Goal: Information Seeking & Learning: Learn about a topic

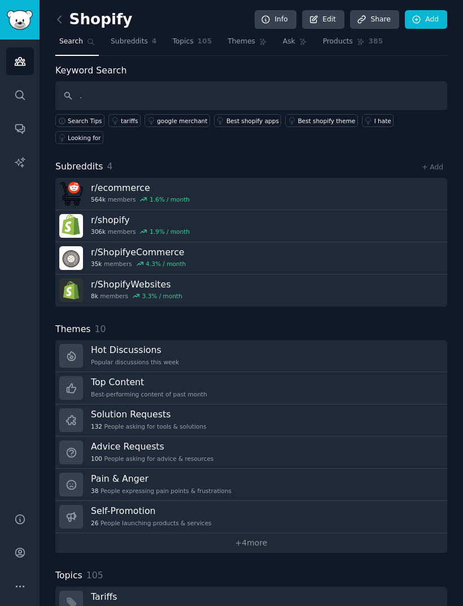
click at [132, 98] on input "." at bounding box center [251, 95] width 392 height 29
click at [84, 98] on input "." at bounding box center [251, 95] width 392 height 29
click at [94, 98] on input "." at bounding box center [251, 95] width 392 height 29
type input "."
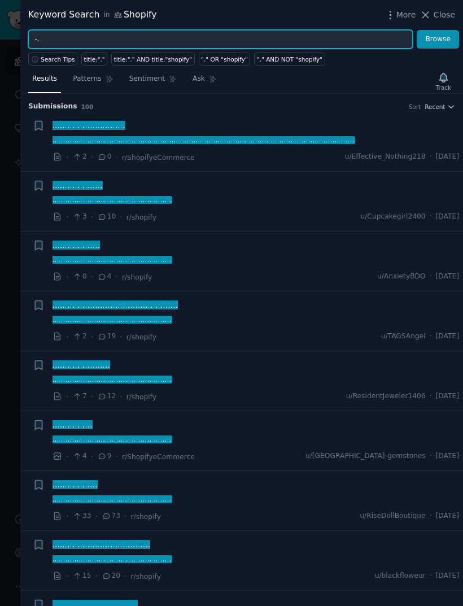
click at [56, 36] on input "-." at bounding box center [220, 39] width 385 height 19
type input "-"
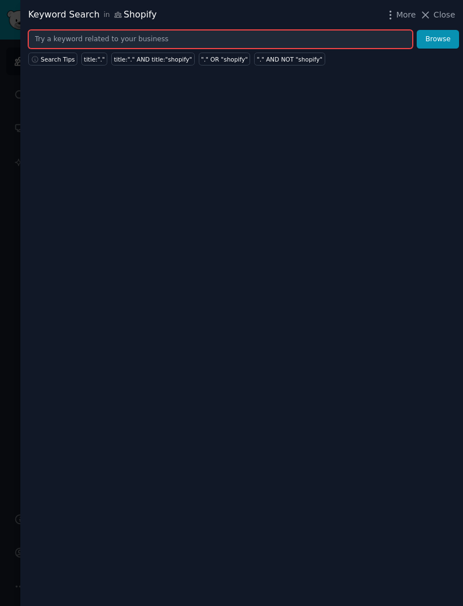
type input "-"
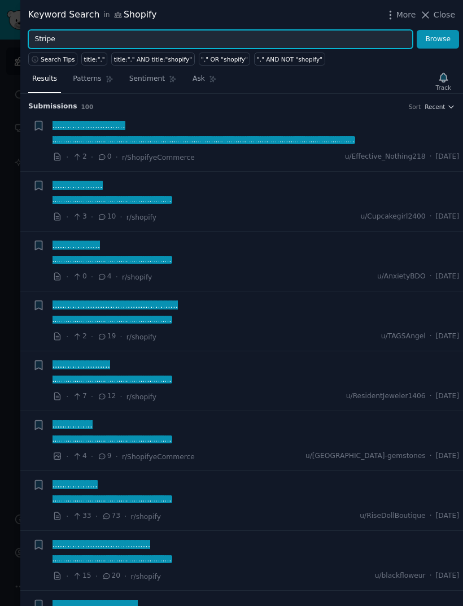
type input "Stripe"
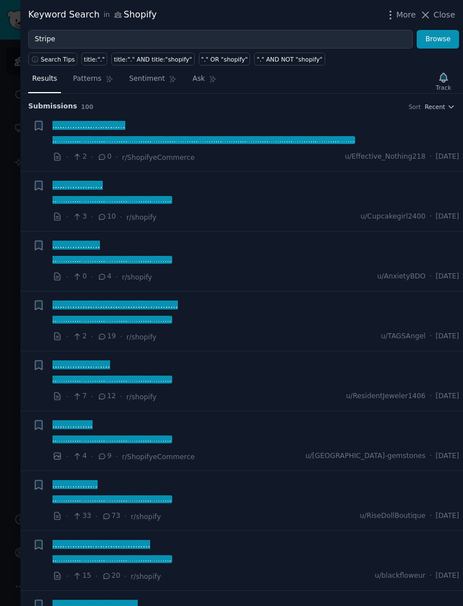
click at [448, 40] on button "Browse" at bounding box center [438, 39] width 42 height 19
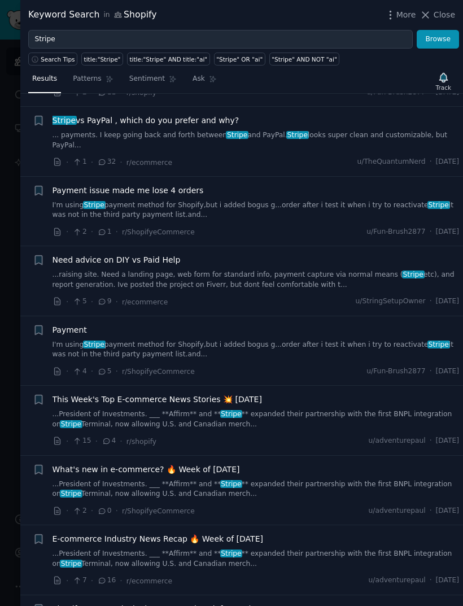
scroll to position [283, 0]
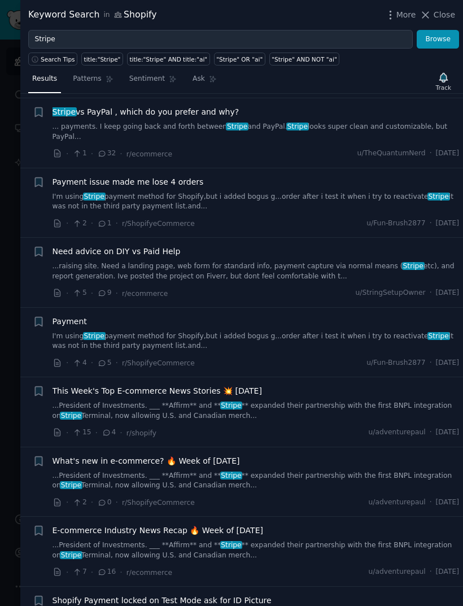
click at [381, 192] on link "I'm using Stripe payment method for Shopify,but i added bogus g...order after i…" at bounding box center [256, 202] width 407 height 20
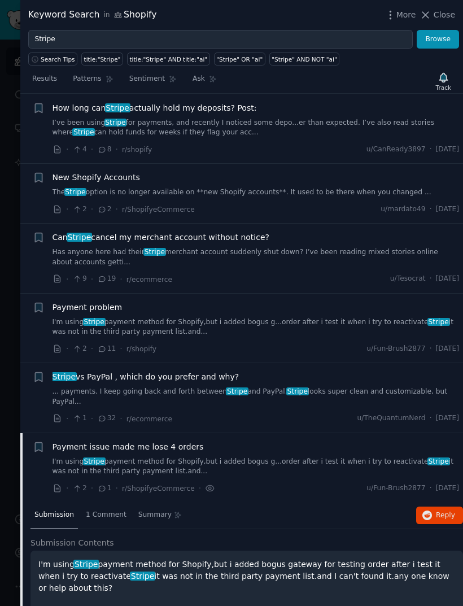
scroll to position [1, 0]
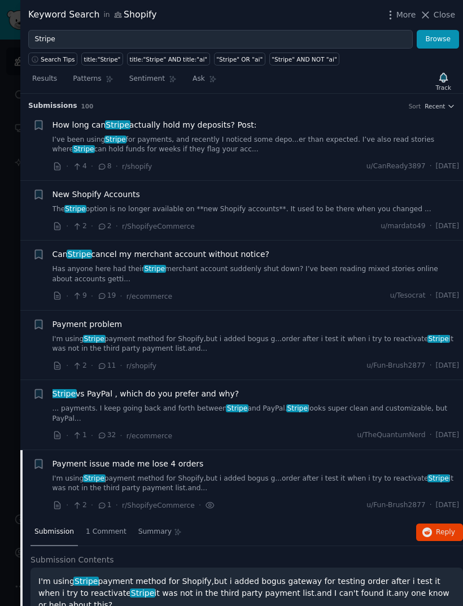
click at [450, 20] on span "Close" at bounding box center [444, 15] width 21 height 12
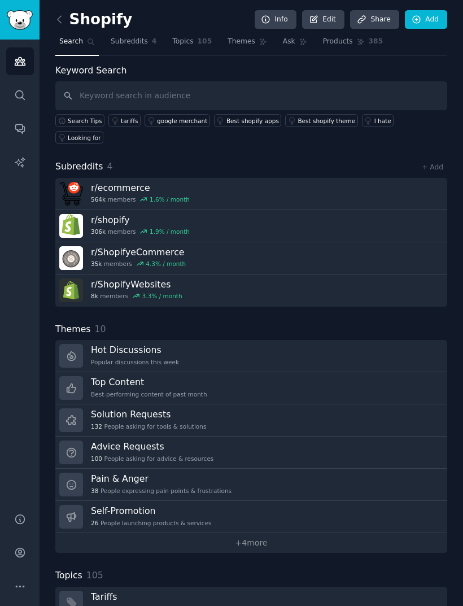
click at [375, 120] on div "I hate" at bounding box center [383, 121] width 17 height 8
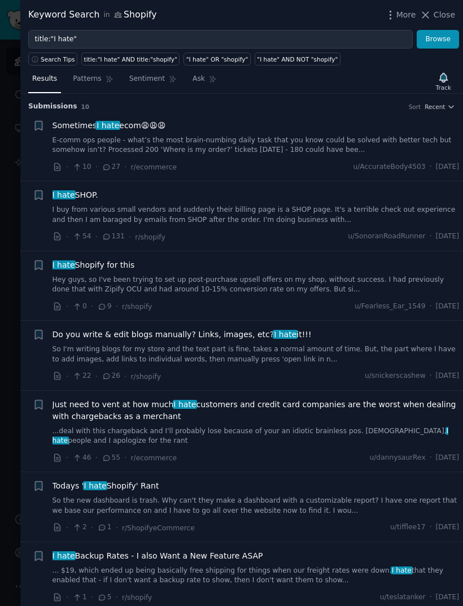
click at [312, 146] on link "E-comm ops people - what’s the most brain-numbing daily task that you know coul…" at bounding box center [256, 146] width 407 height 20
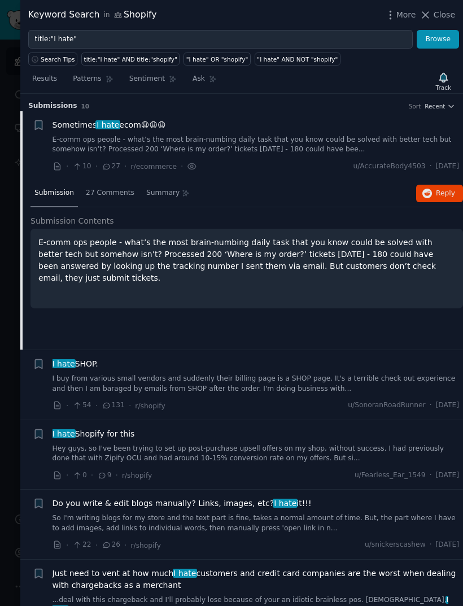
scroll to position [1, 0]
click at [136, 127] on span "Sometimes I hate ecom😩😩😩" at bounding box center [110, 125] width 114 height 12
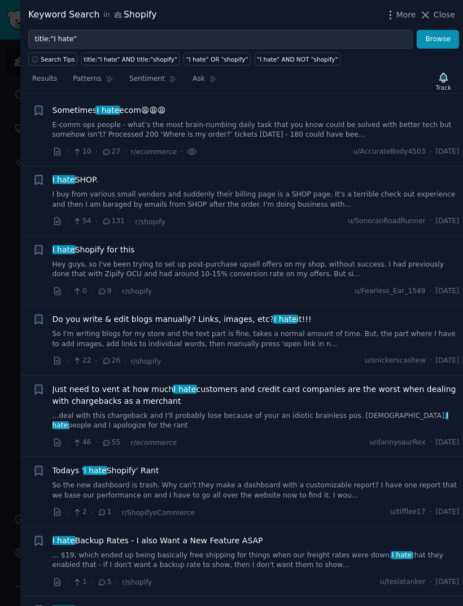
scroll to position [18, 0]
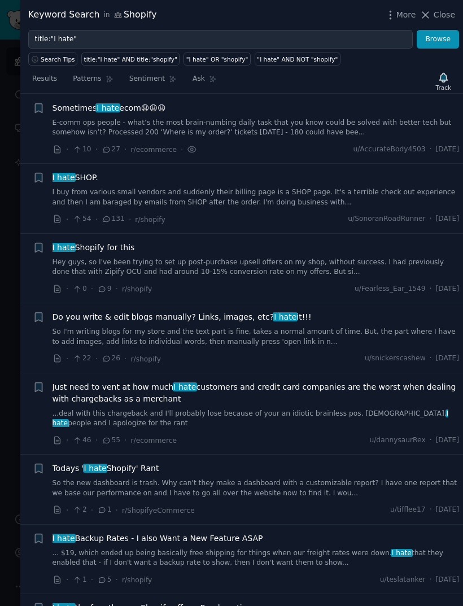
click at [141, 112] on span "Sometimes I hate ecom😩😩😩" at bounding box center [110, 108] width 114 height 12
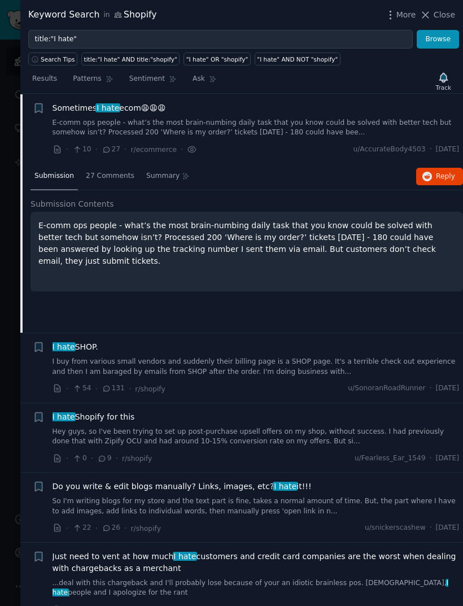
click at [120, 177] on span "27 Comments" at bounding box center [110, 176] width 49 height 10
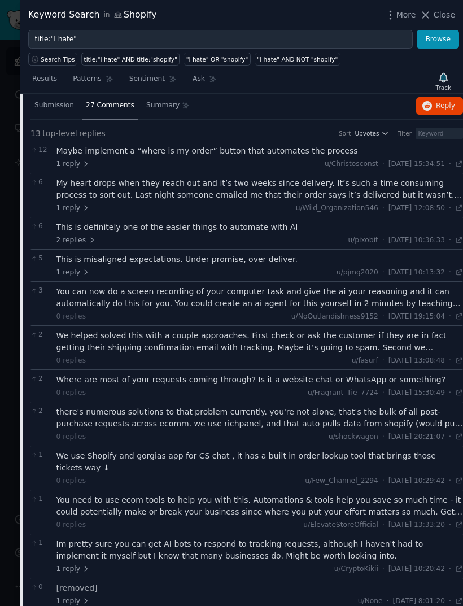
scroll to position [91, 0]
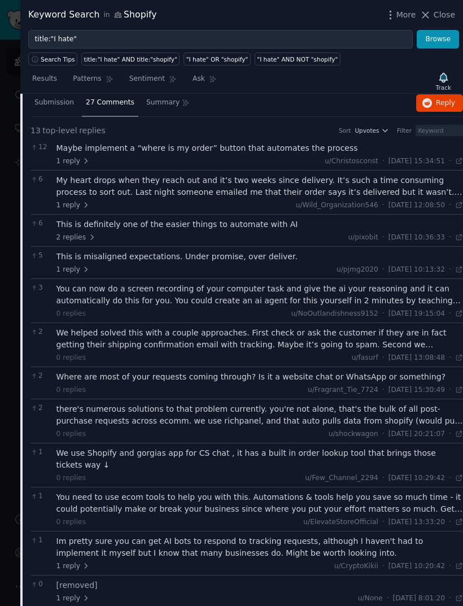
click at [88, 240] on span "2 replies" at bounding box center [77, 238] width 40 height 10
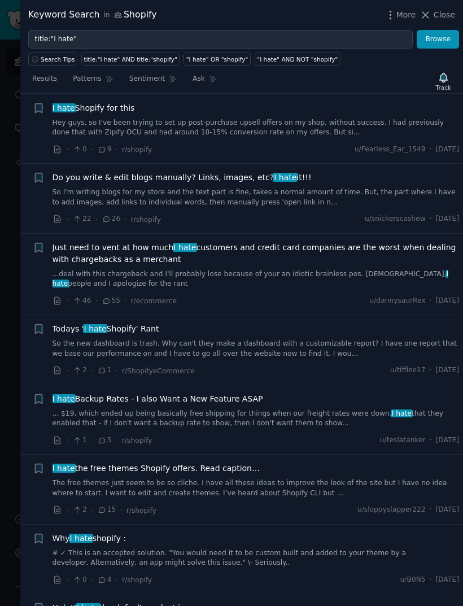
scroll to position [793, 0]
click at [344, 188] on link "So I'm writing blogs for my store and the text part is fine, takes a normal amo…" at bounding box center [256, 198] width 407 height 20
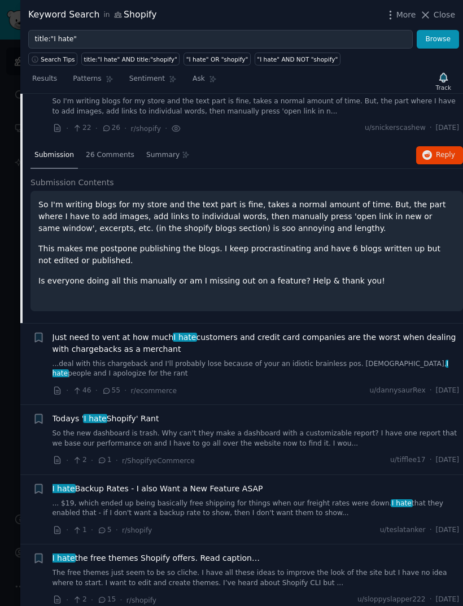
scroll to position [225, 0]
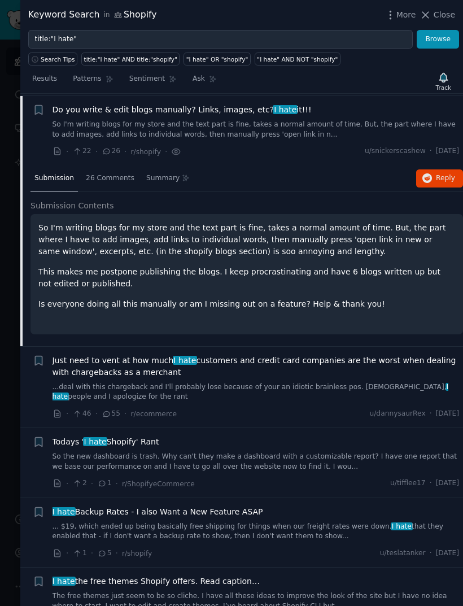
click at [100, 185] on div "26 Comments" at bounding box center [110, 179] width 57 height 27
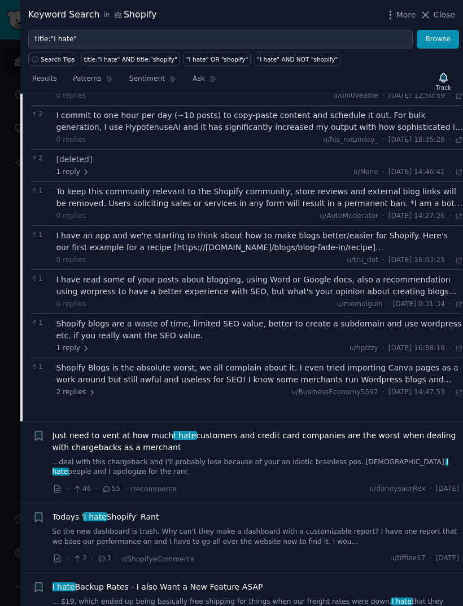
scroll to position [509, 0]
click at [376, 232] on div "I have an app and we're starting to think about how to make blogs better/easier…" at bounding box center [260, 243] width 407 height 24
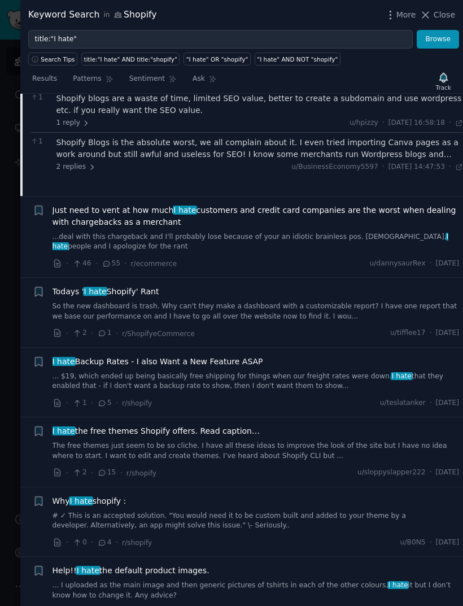
scroll to position [794, 0]
click at [443, 18] on span "Close" at bounding box center [444, 15] width 21 height 12
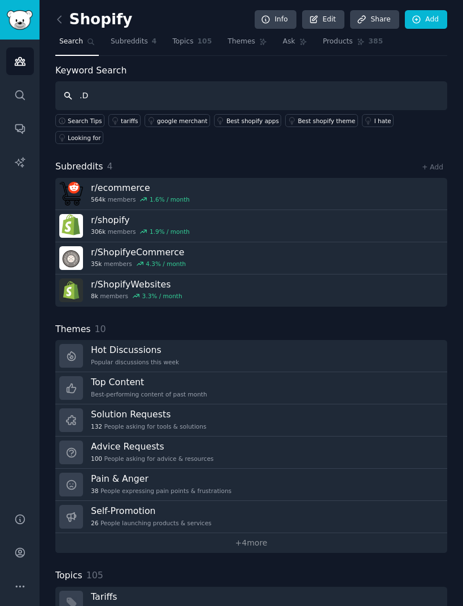
type input "."
type input "M"
type input "L"
type input "D"
type input "G"
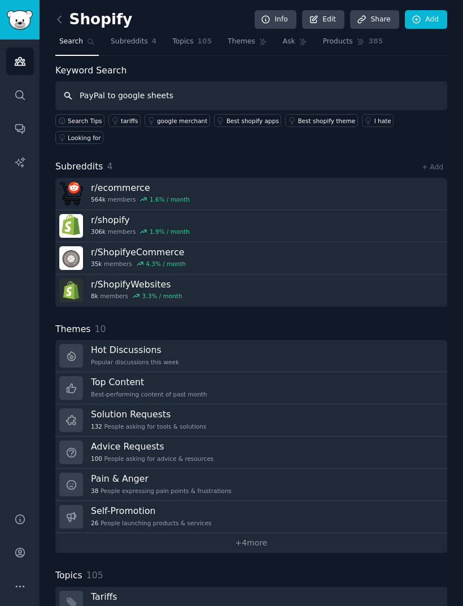
type input "PayPal to google sheets"
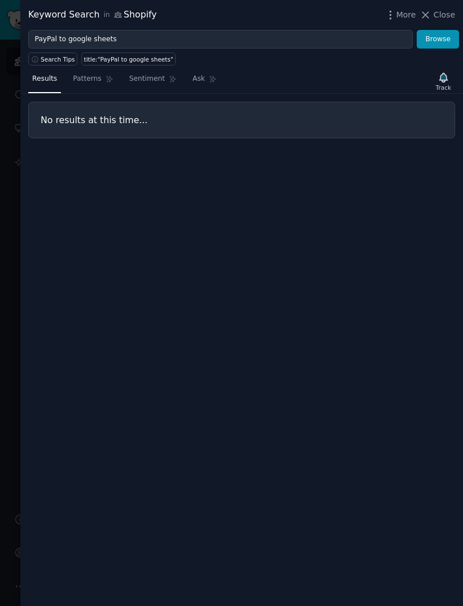
click at [448, 19] on span "Close" at bounding box center [444, 15] width 21 height 12
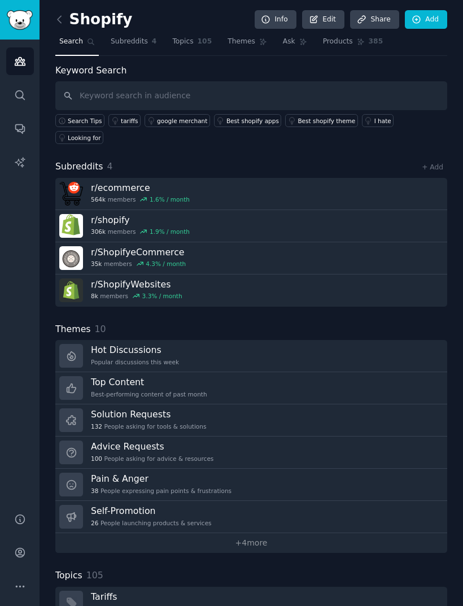
click at [63, 22] on icon at bounding box center [60, 20] width 12 height 12
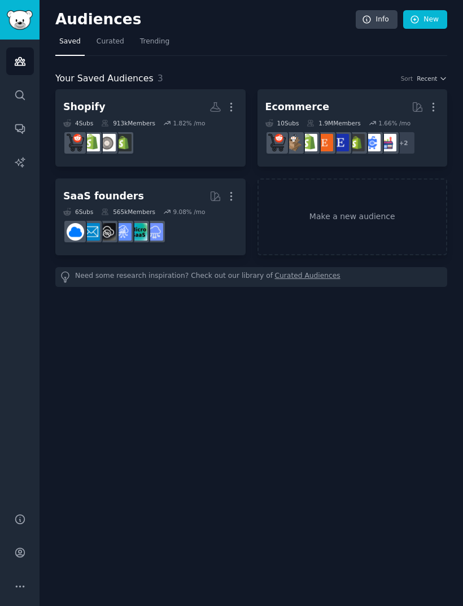
click at [365, 212] on link "Make a new audience" at bounding box center [353, 217] width 190 height 77
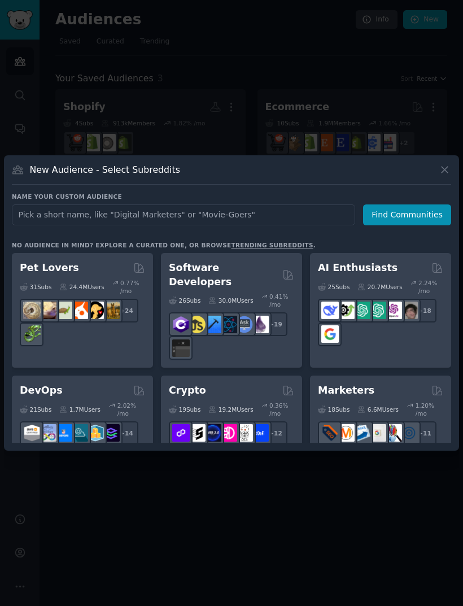
type input "1"
click at [440, 176] on icon at bounding box center [445, 170] width 12 height 12
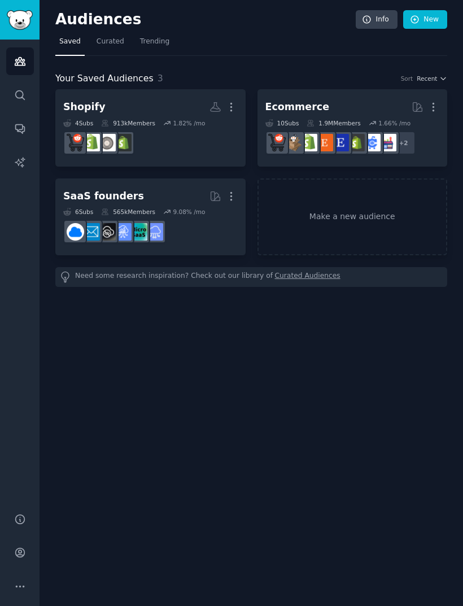
click at [149, 41] on span "Trending" at bounding box center [154, 42] width 29 height 10
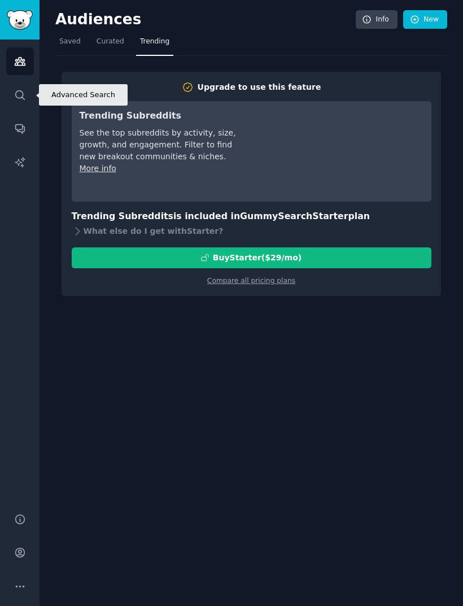
click at [22, 100] on icon "Sidebar" at bounding box center [20, 95] width 12 height 12
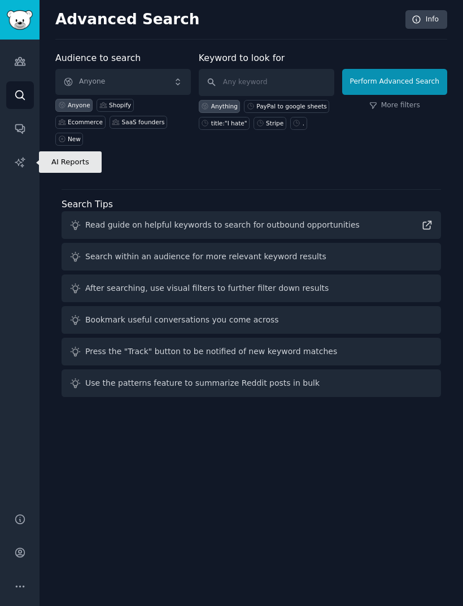
click at [103, 118] on div "Ecommerce" at bounding box center [85, 122] width 35 height 8
click at [233, 119] on div "title:"I hate"" at bounding box center [229, 123] width 36 height 8
type input "title:"I hate""
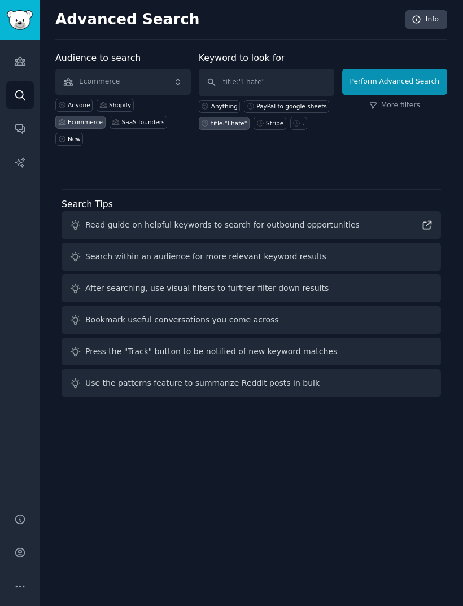
click at [365, 79] on button "Perform Advanced Search" at bounding box center [394, 82] width 105 height 26
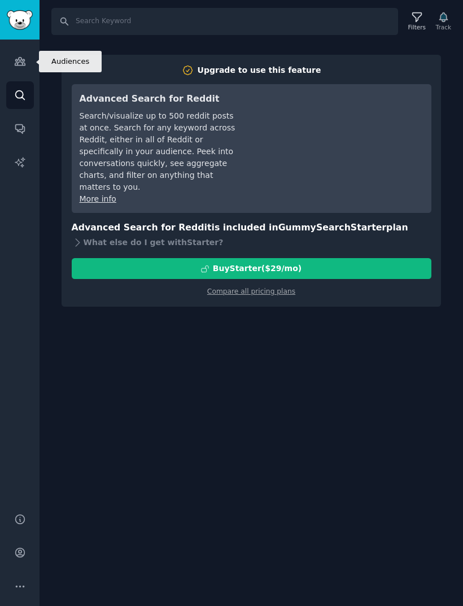
click at [19, 67] on icon "Sidebar" at bounding box center [20, 61] width 12 height 12
